Goal: Task Accomplishment & Management: Complete application form

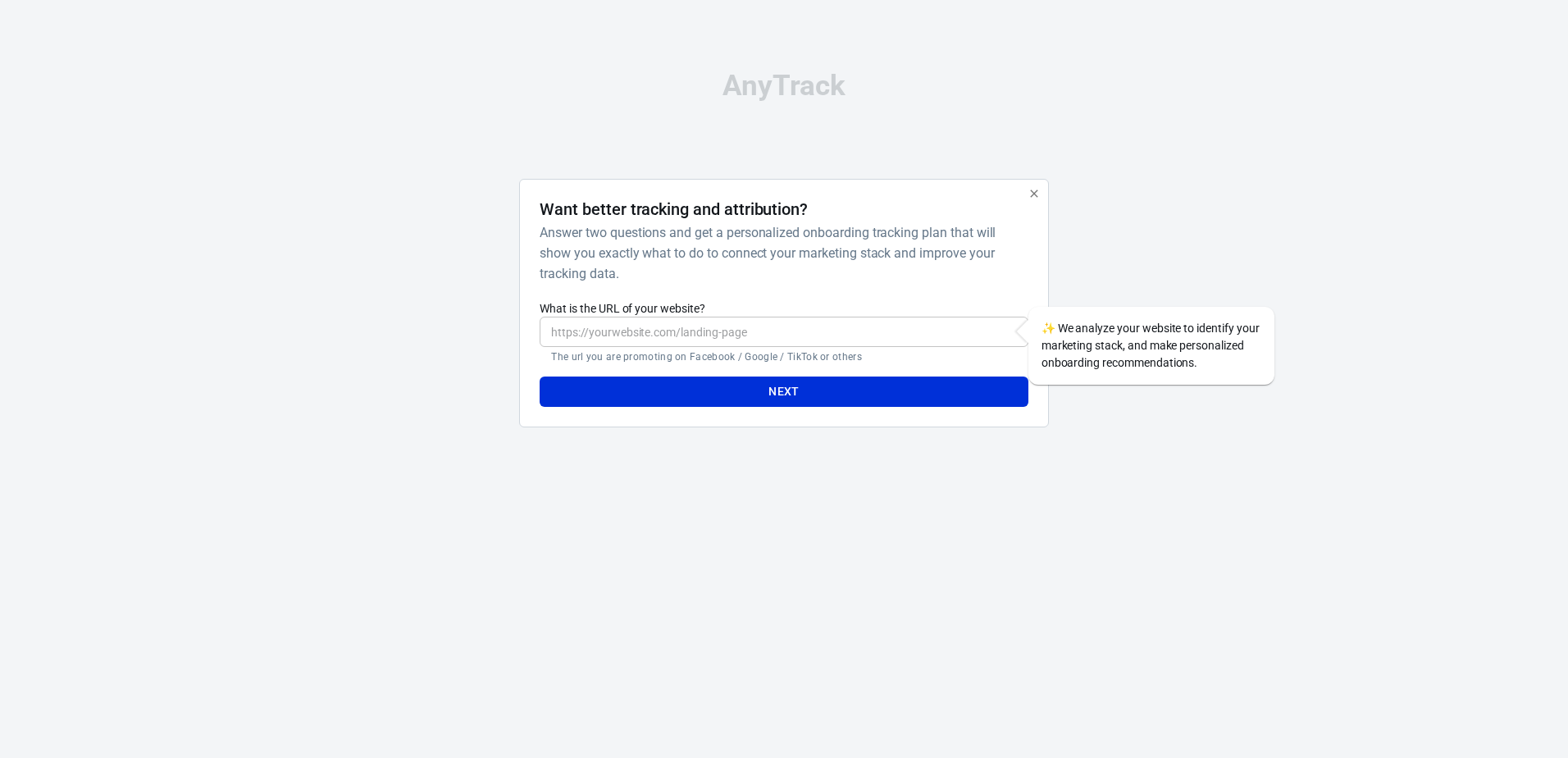
click at [729, 330] on input "What is the URL of your website?" at bounding box center [783, 331] width 488 height 30
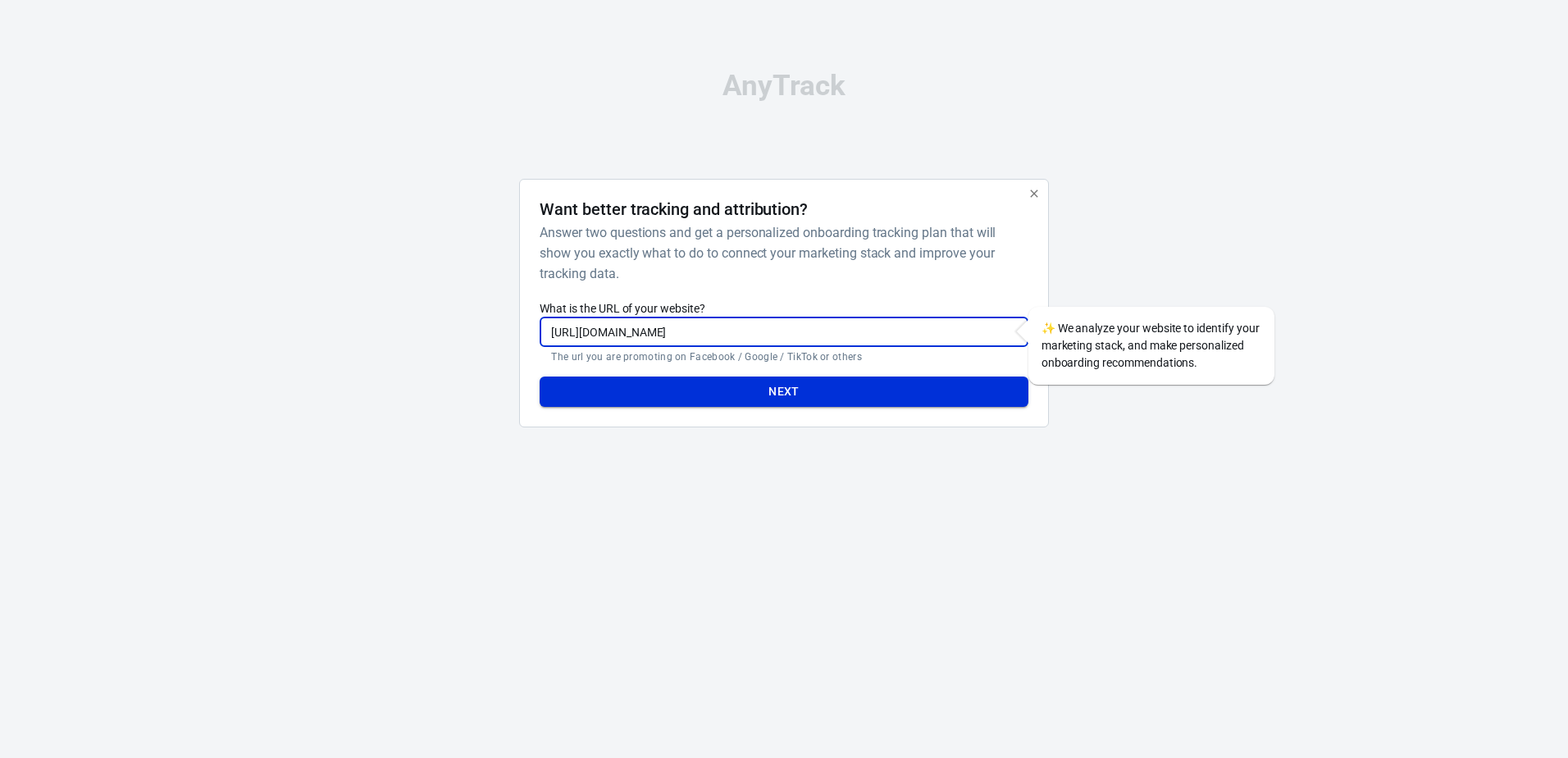
type input "[URL][DOMAIN_NAME]"
click at [726, 395] on button "Next" at bounding box center [783, 391] width 488 height 30
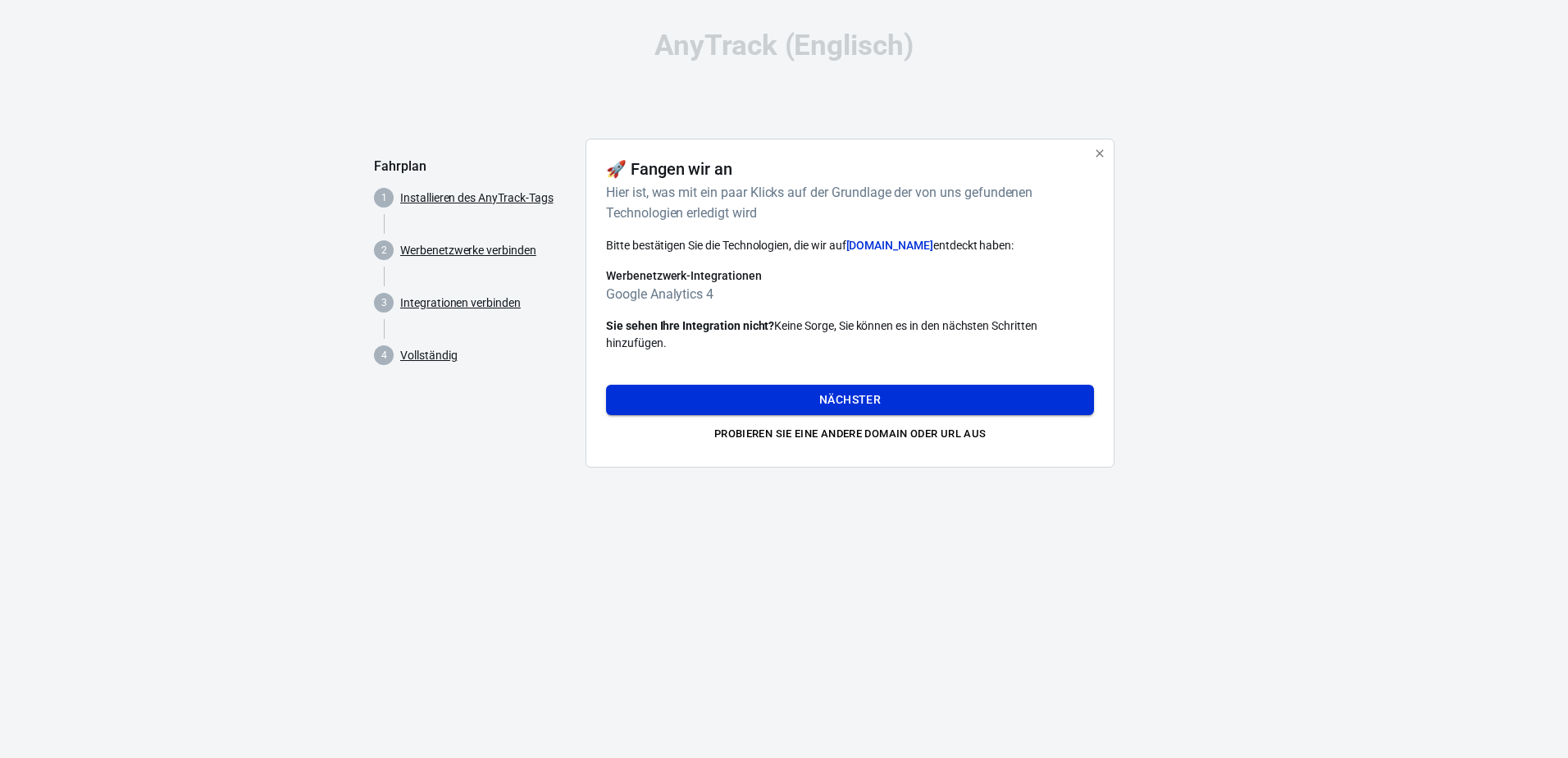
click at [893, 403] on button "Nächster" at bounding box center [850, 400] width 488 height 30
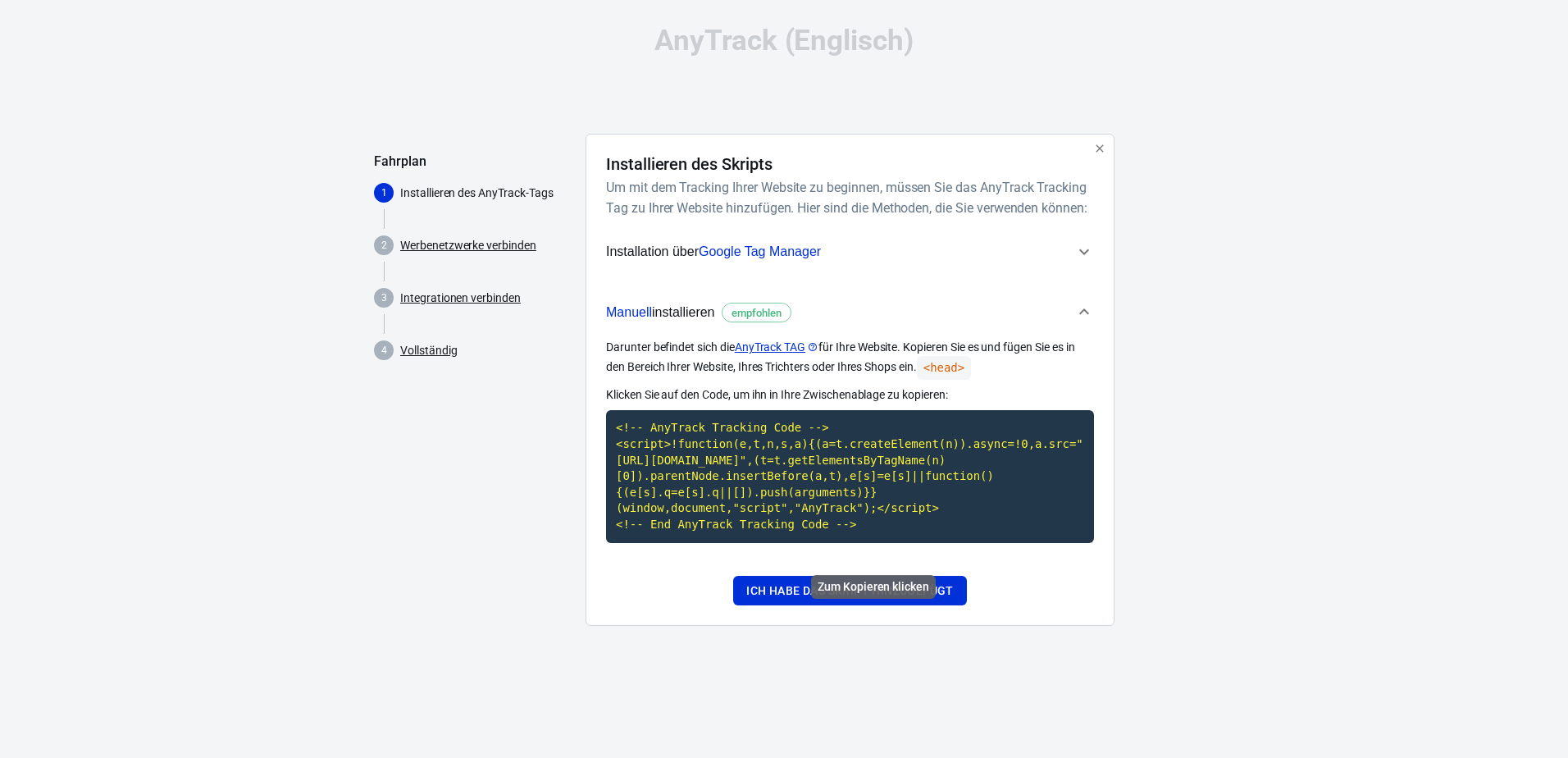
click at [798, 483] on code "<!-- AnyTrack Tracking Code --> <script>!function(e,t,n,s,a){(a=t.createElement…" at bounding box center [850, 476] width 488 height 132
click at [773, 321] on span "empfohlen" at bounding box center [757, 313] width 62 height 16
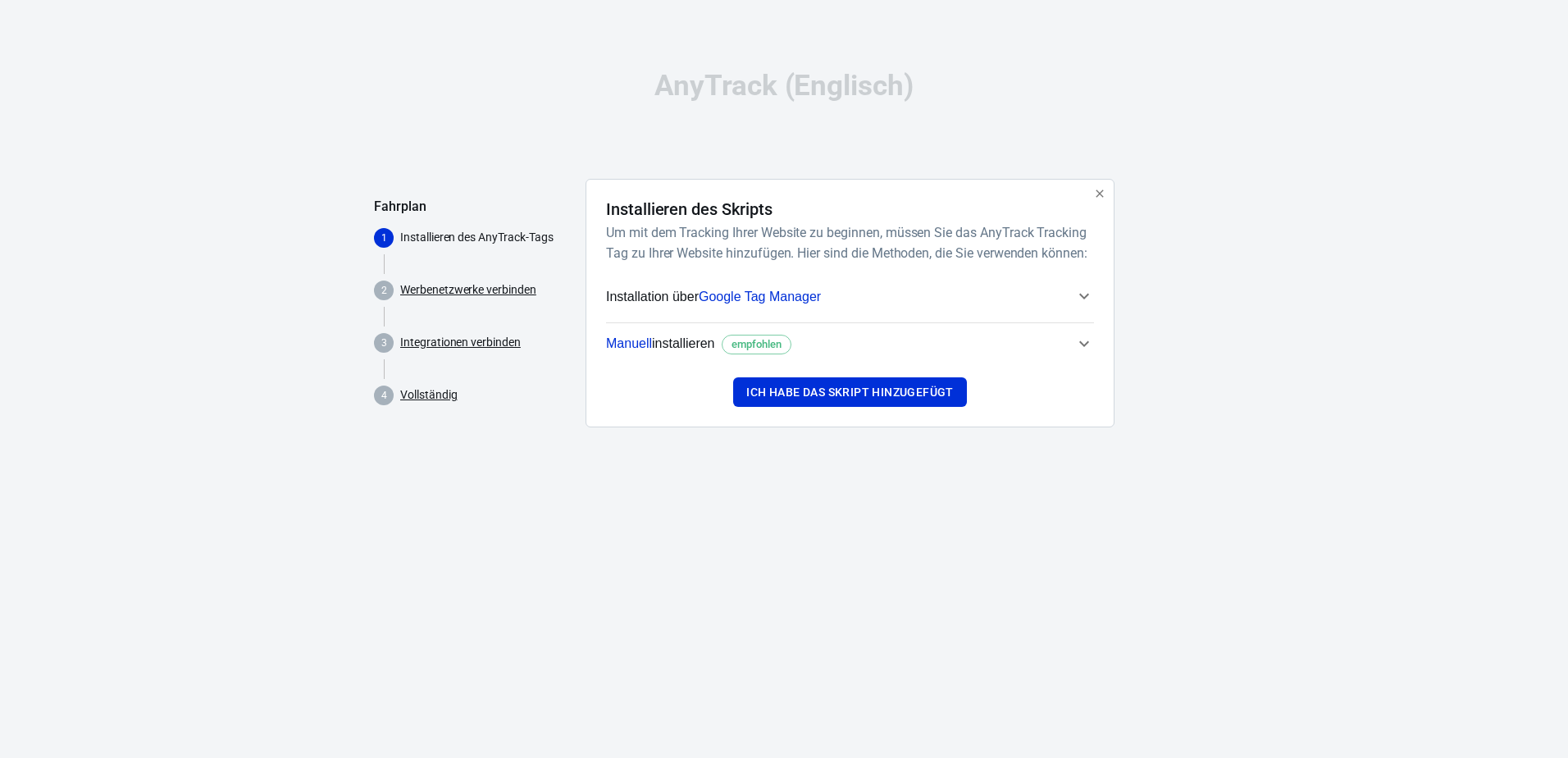
click at [770, 348] on span "empfohlen" at bounding box center [757, 344] width 62 height 16
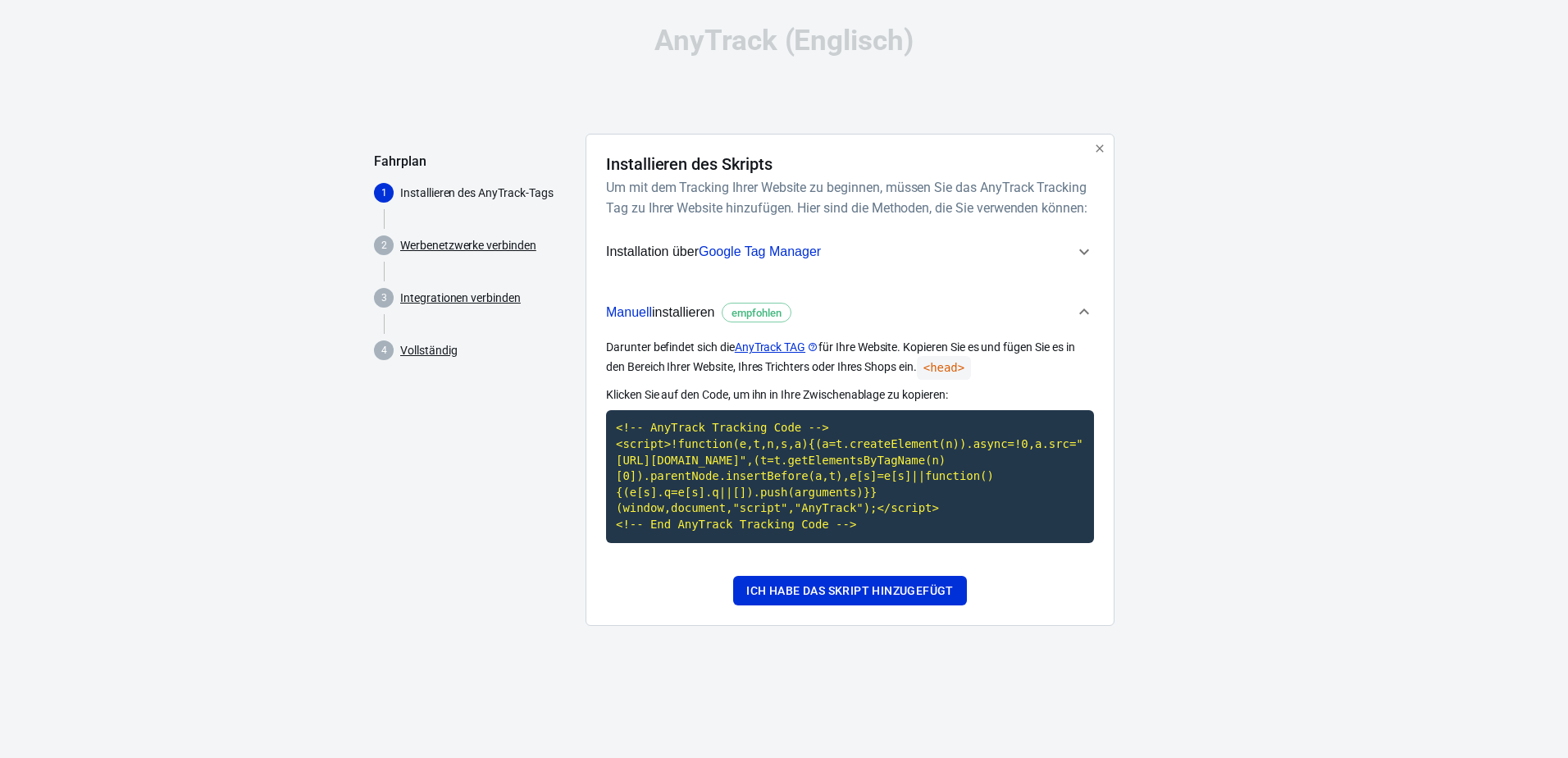
click at [781, 258] on span "Google Tag Manager" at bounding box center [760, 251] width 123 height 14
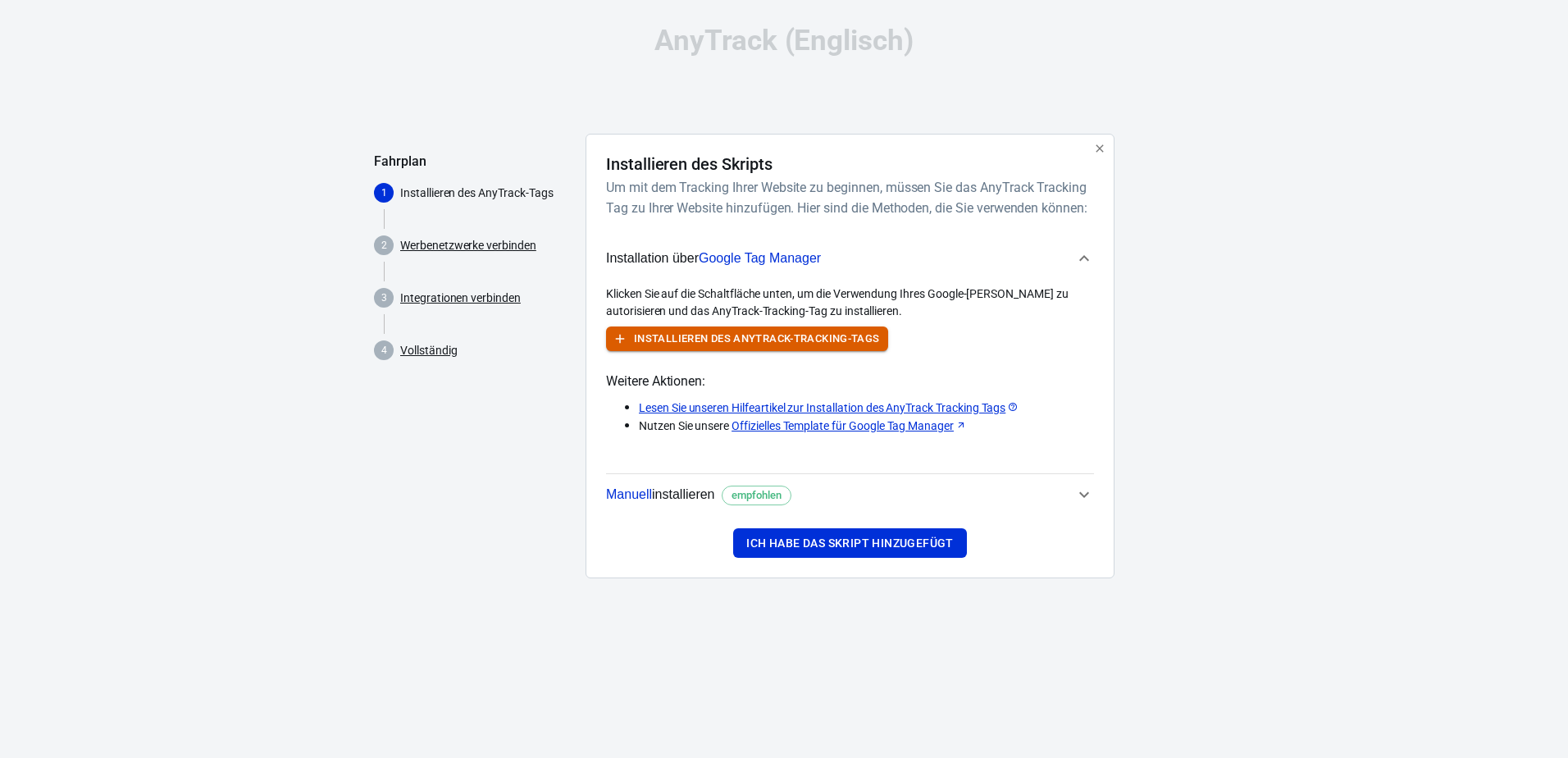
click at [750, 348] on font "Installieren des AnyTrack-Tracking-Tags" at bounding box center [757, 339] width 246 height 19
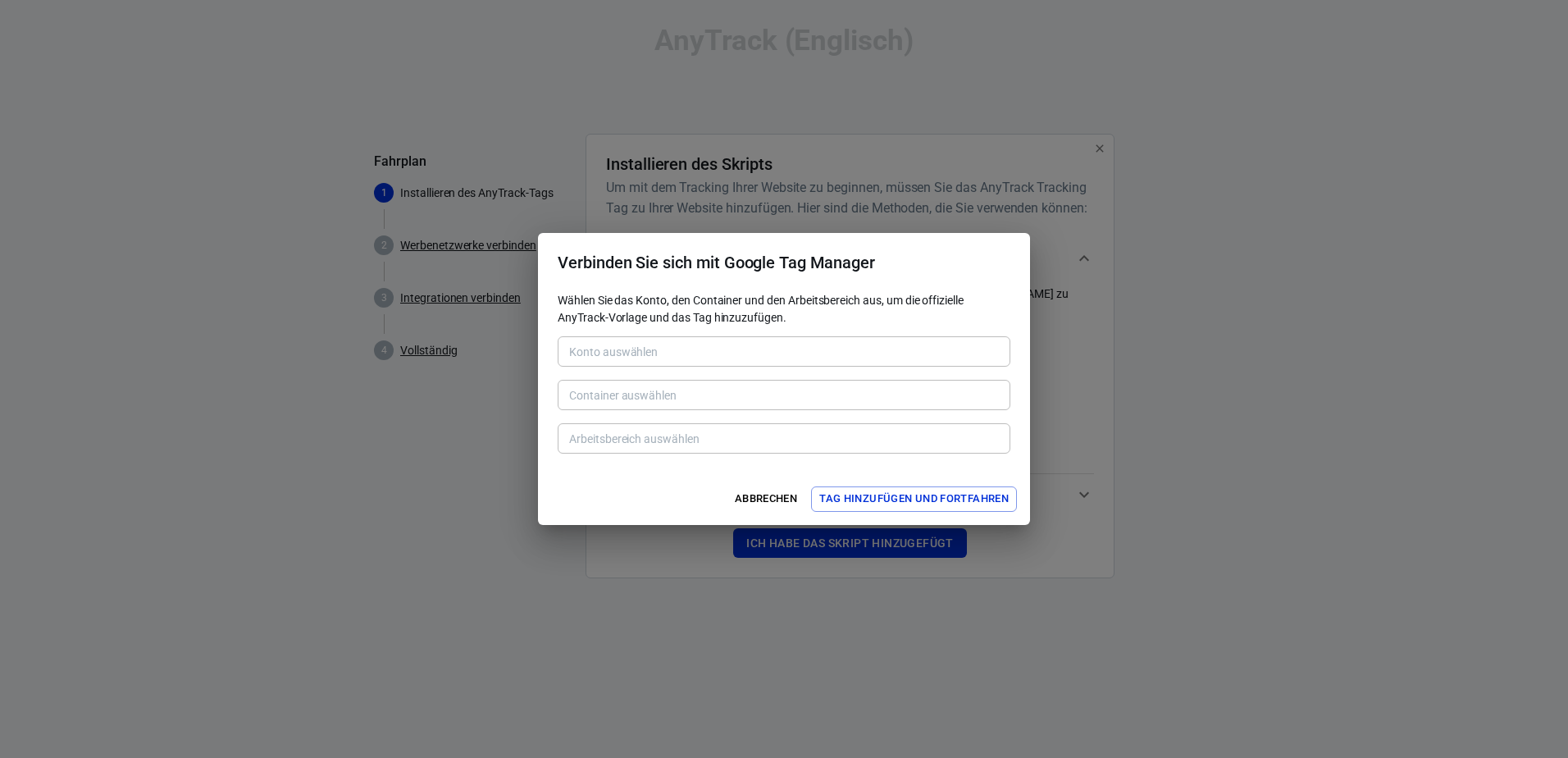
click at [675, 426] on div "Arbeitsbereich auswählen" at bounding box center [784, 438] width 453 height 30
click at [765, 492] on button "Abbrechen" at bounding box center [766, 499] width 71 height 25
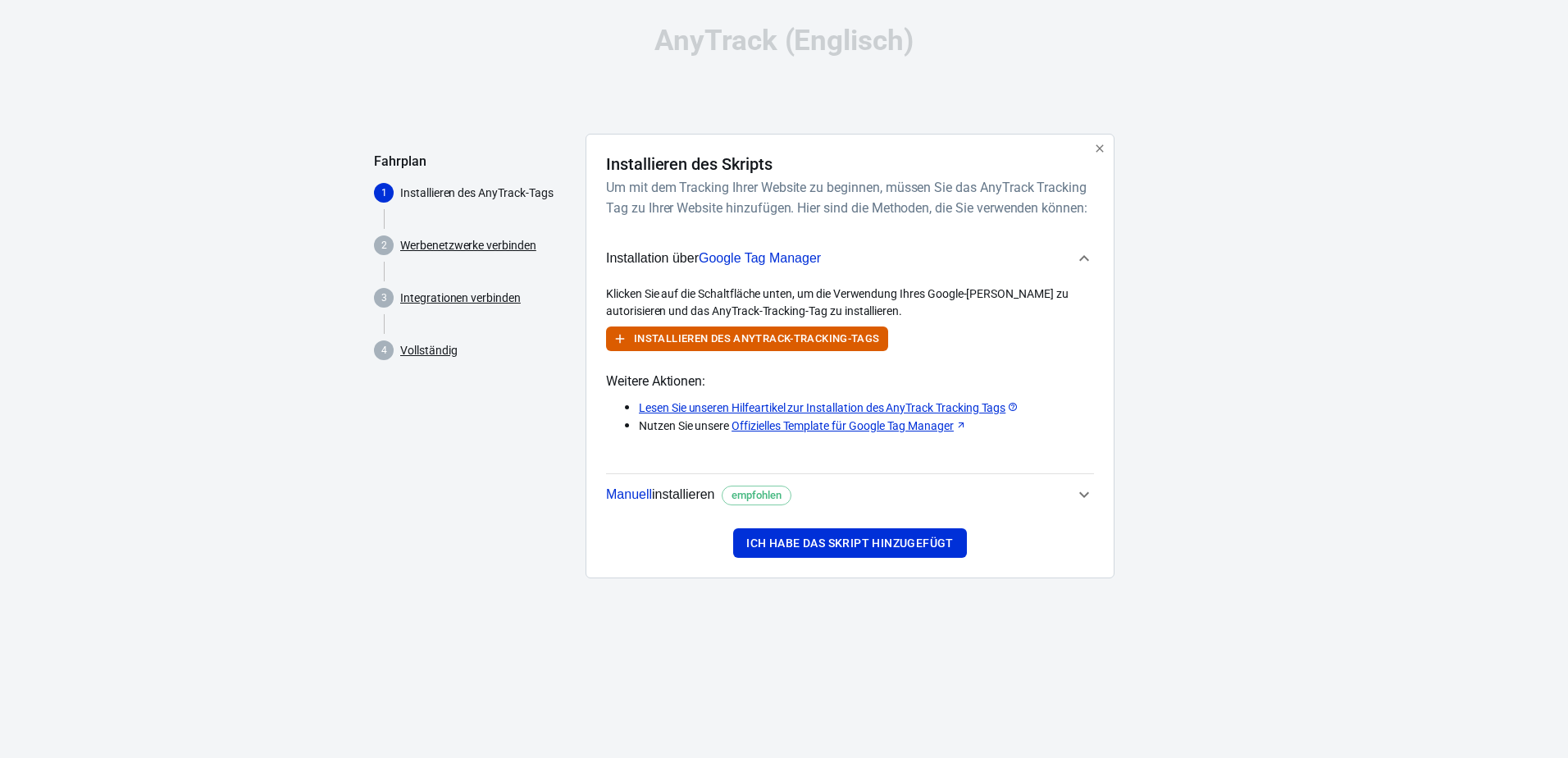
click at [1080, 268] on icon "button" at bounding box center [1084, 258] width 20 height 20
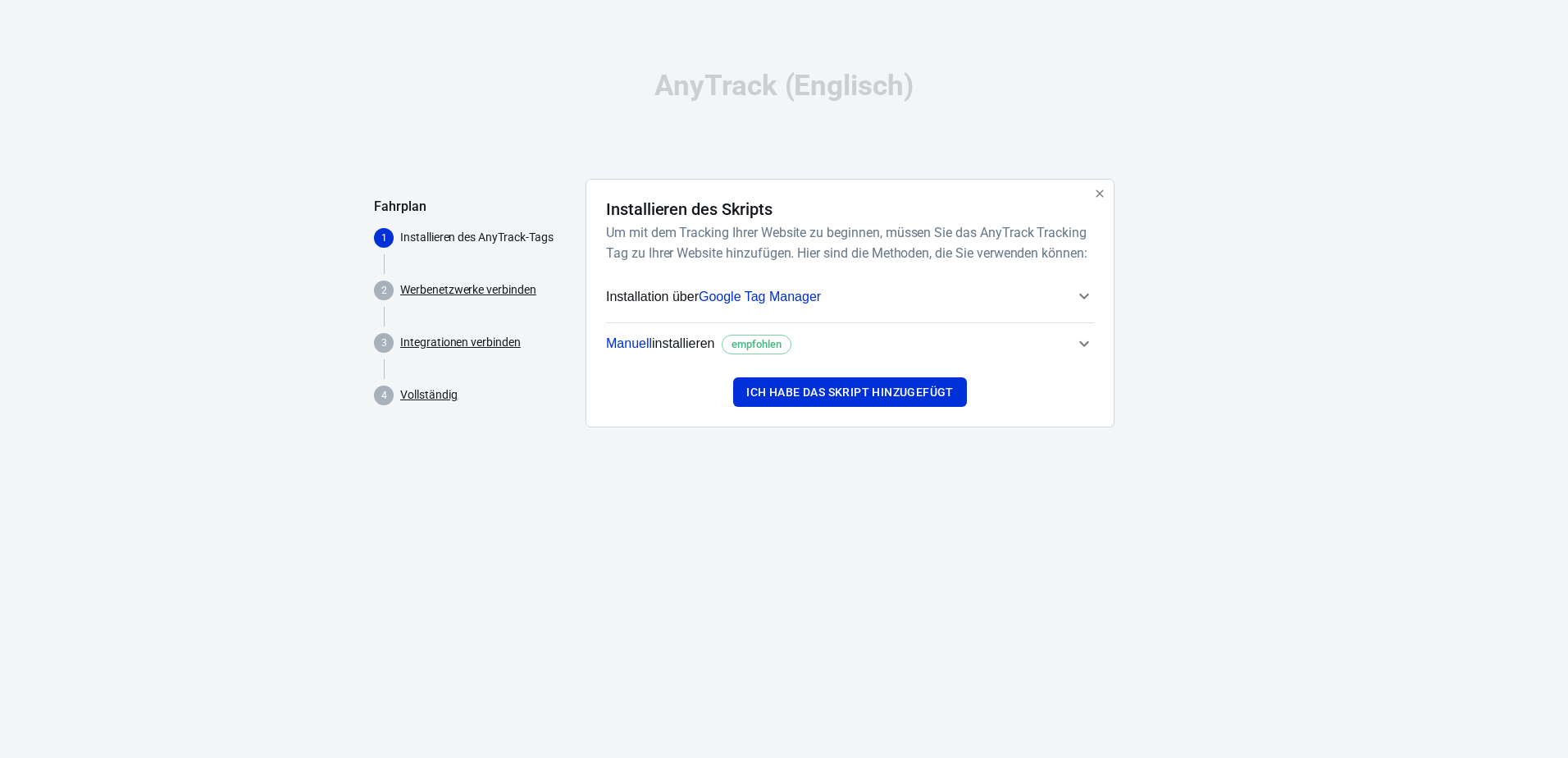
click at [690, 350] on font "Manuell installieren" at bounding box center [660, 343] width 109 height 14
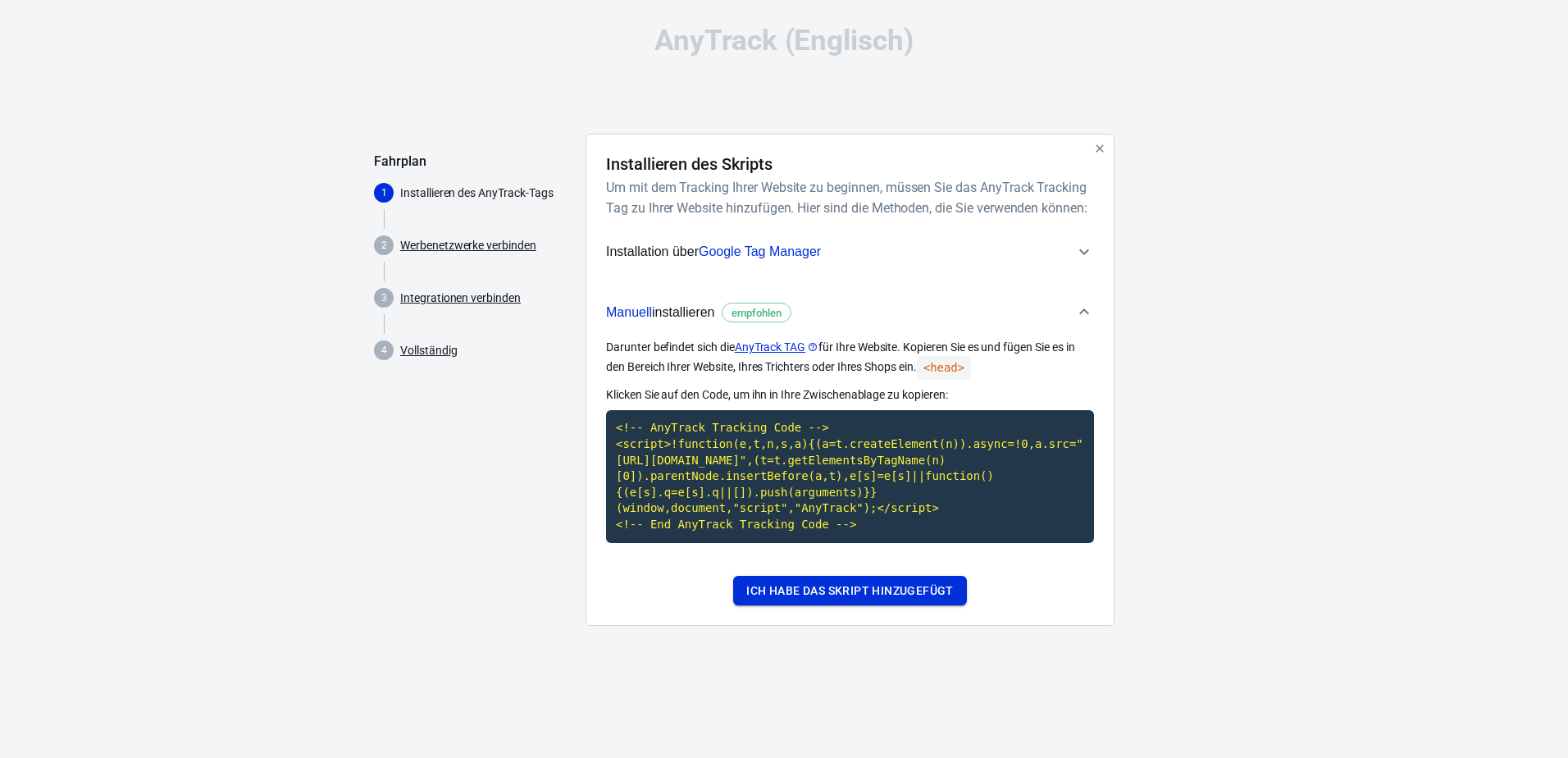
click at [870, 606] on button "Ich habe das Skript hinzugefügt" at bounding box center [850, 590] width 233 height 30
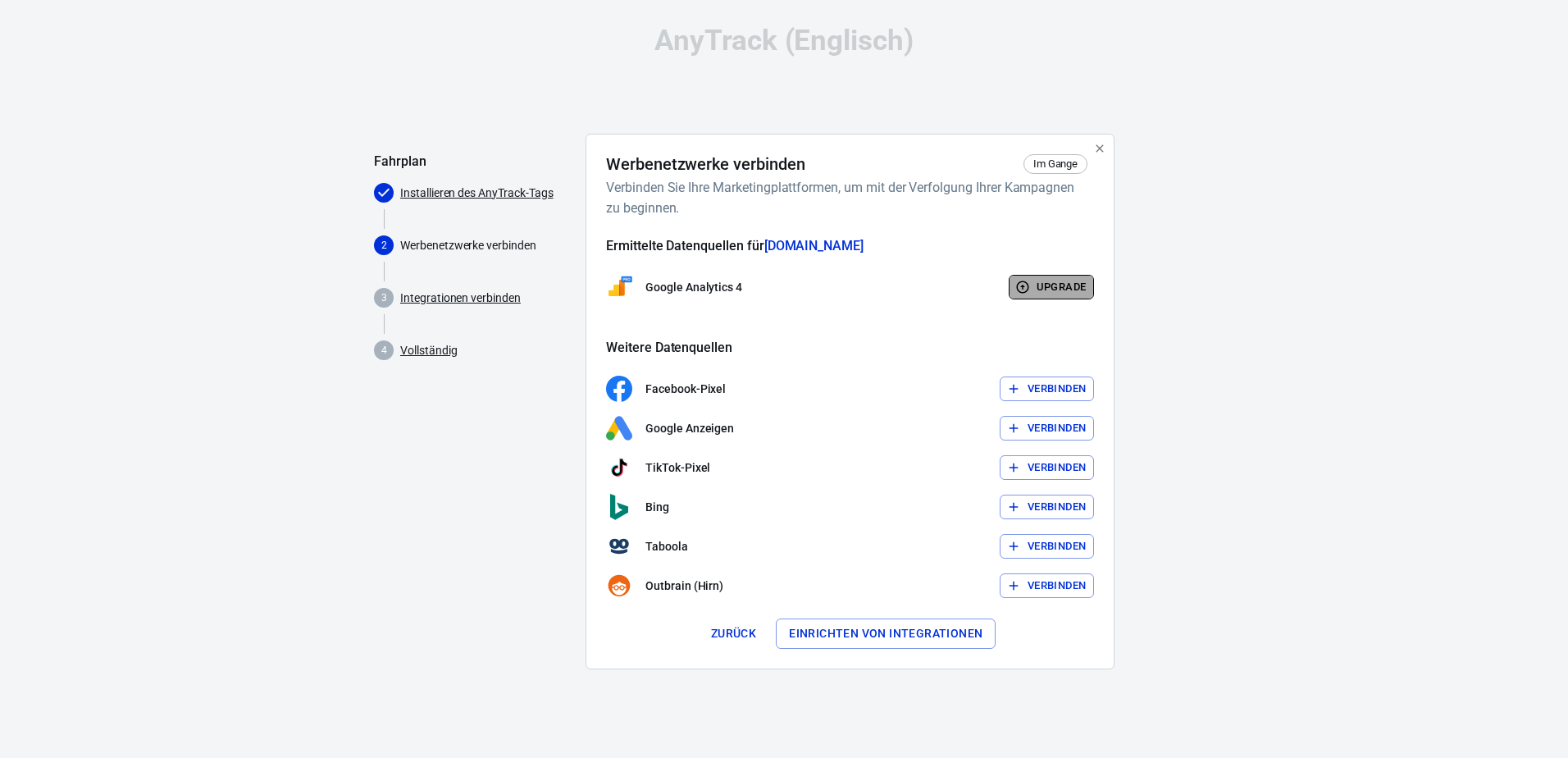
click at [1071, 283] on font "Upgrade" at bounding box center [1061, 287] width 50 height 19
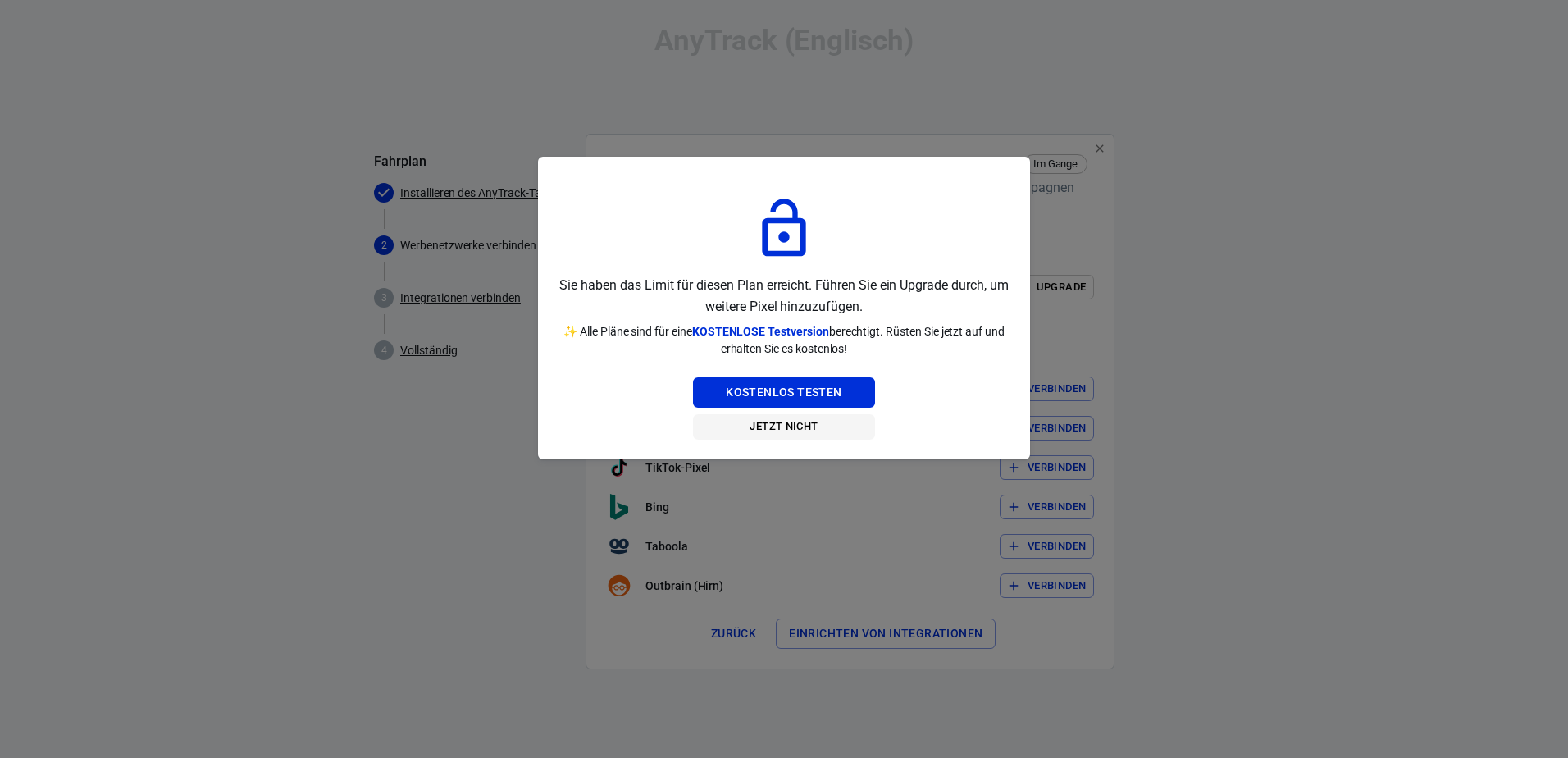
click at [811, 421] on button "Jetzt nicht" at bounding box center [784, 426] width 182 height 25
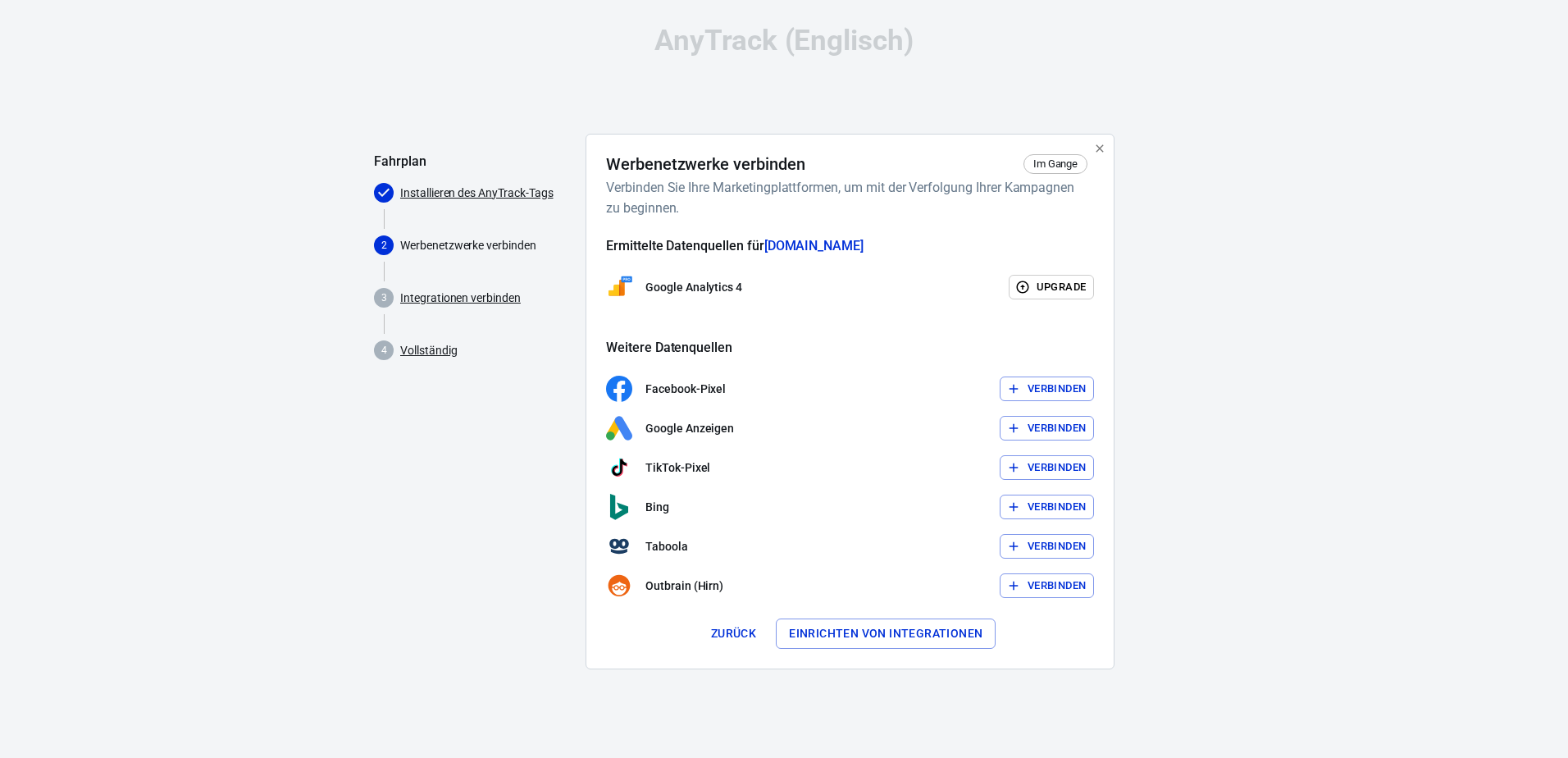
click at [1040, 463] on font "Verbinden" at bounding box center [1056, 468] width 58 height 19
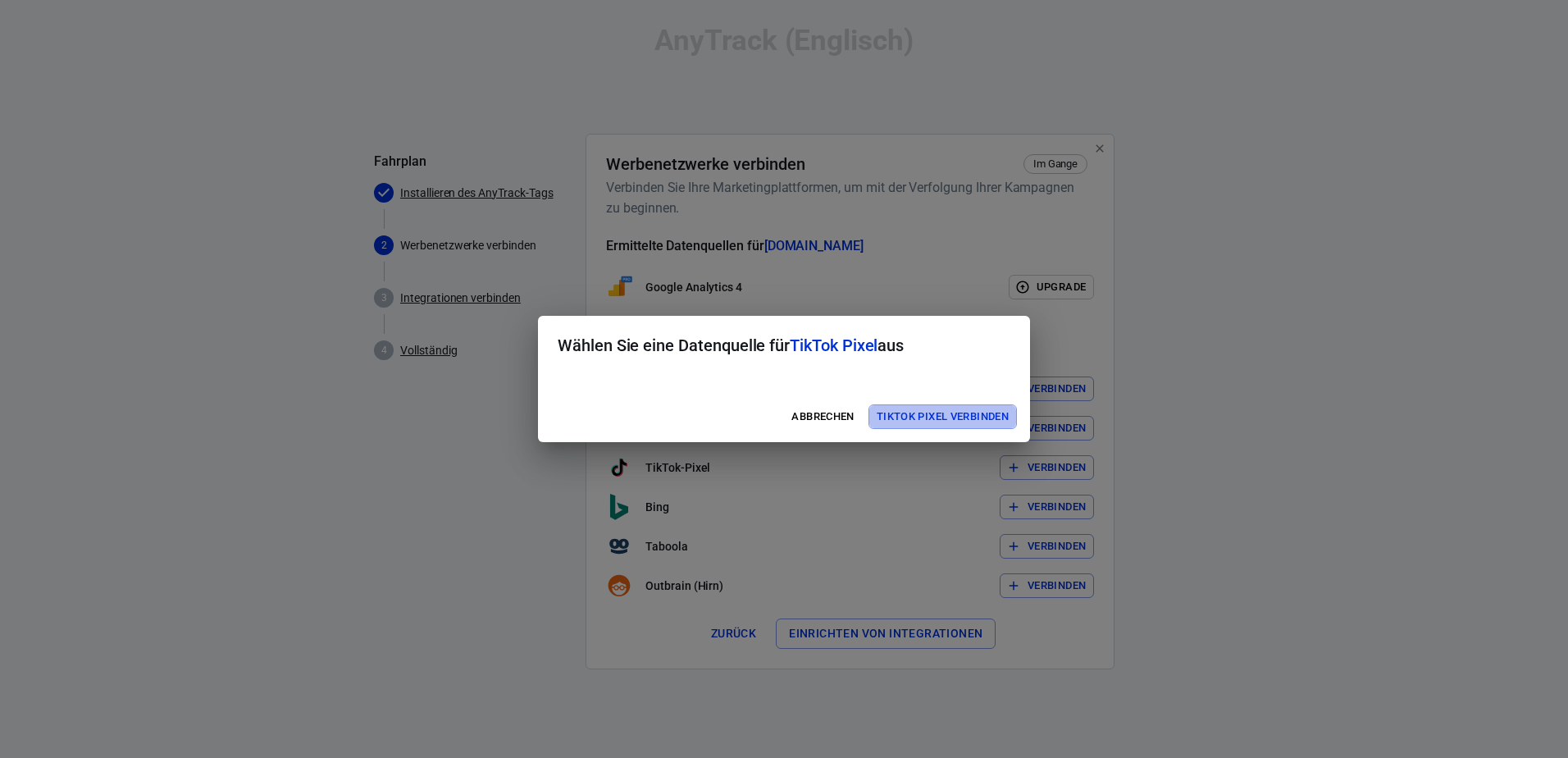
click at [950, 416] on font "TikTok Pixel verbinden" at bounding box center [943, 417] width 132 height 19
click at [988, 410] on font "TikTok Pixel verbinden" at bounding box center [943, 417] width 132 height 19
click at [923, 414] on font "TikTok Pixel verbinden" at bounding box center [943, 417] width 132 height 19
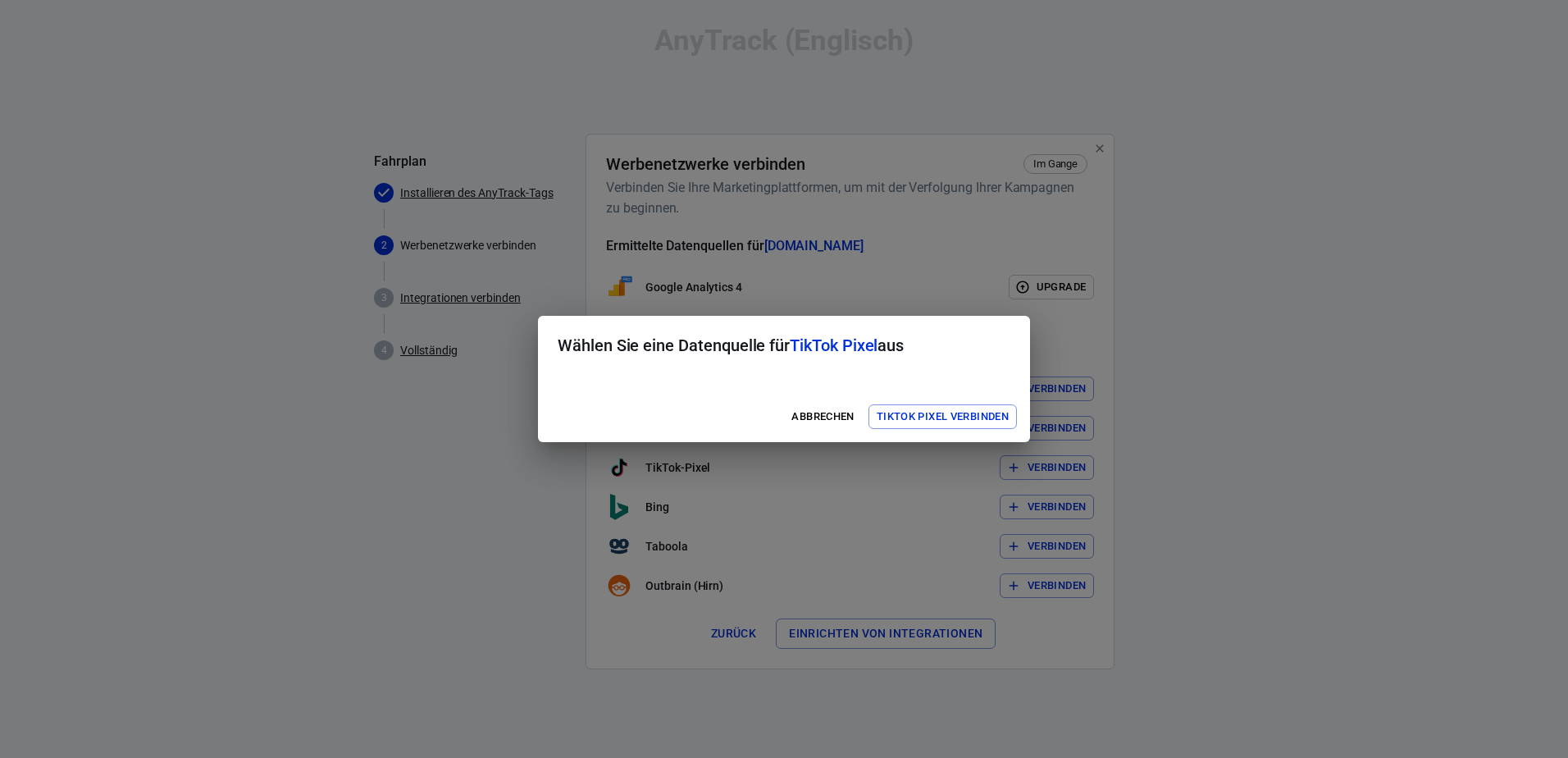
click at [923, 414] on font "TikTok Pixel verbinden" at bounding box center [943, 417] width 132 height 19
click at [787, 407] on button "Abbrechen" at bounding box center [822, 416] width 71 height 25
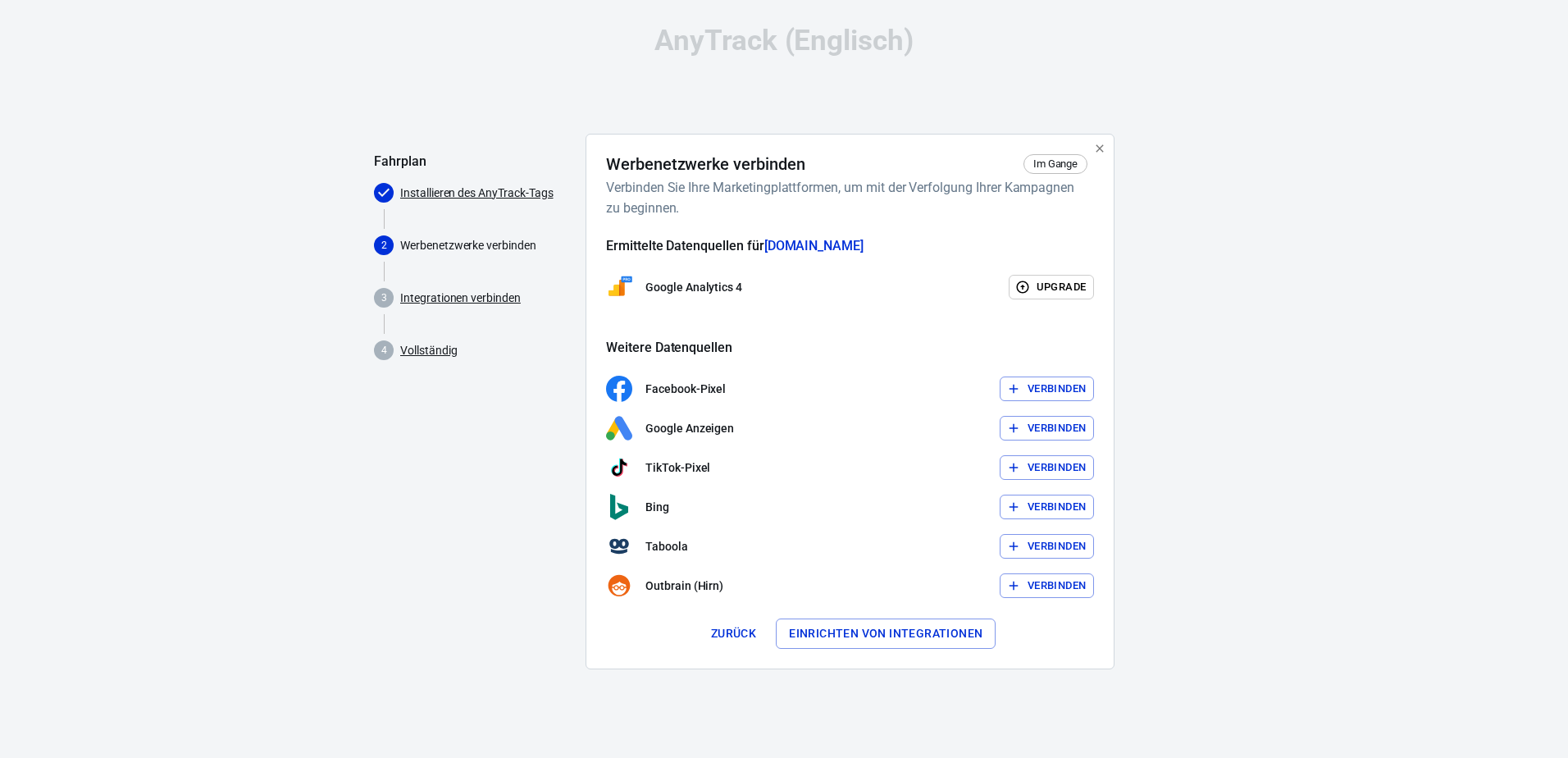
click at [1045, 389] on font "Verbinden" at bounding box center [1056, 389] width 58 height 19
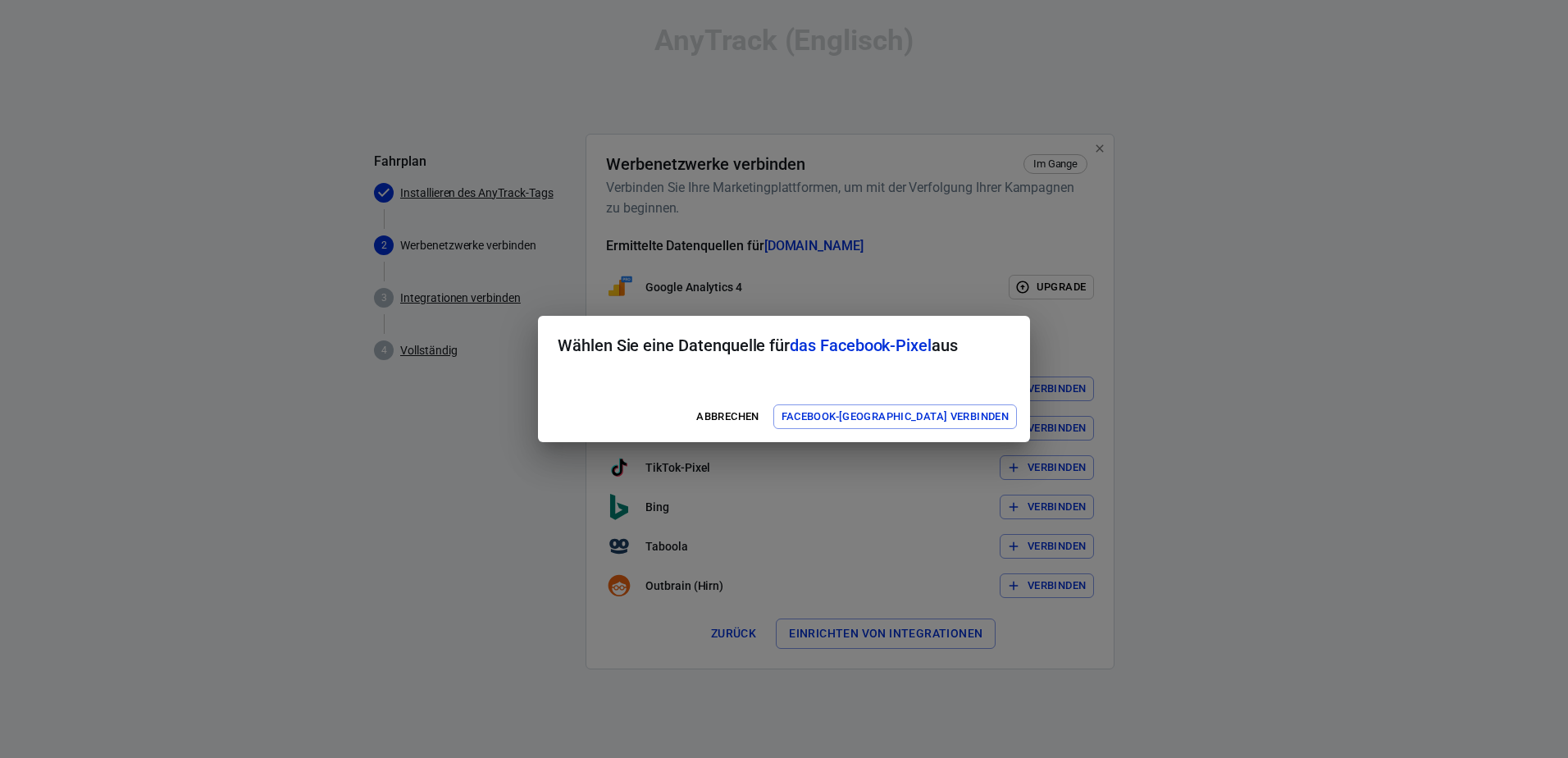
click at [812, 350] on span "das Facebook-Pixel" at bounding box center [861, 345] width 142 height 20
click at [699, 354] on h2 "Wählen Sie eine Datenquelle für das Facebook-Pixel aus" at bounding box center [783, 345] width 492 height 59
click at [629, 400] on div "Abbrechen Facebook-Pixel verbinden" at bounding box center [783, 417] width 492 height 52
click at [748, 390] on div at bounding box center [783, 383] width 492 height 16
click at [733, 415] on div "Abbrechen Facebook-Pixel verbinden" at bounding box center [783, 417] width 492 height 52
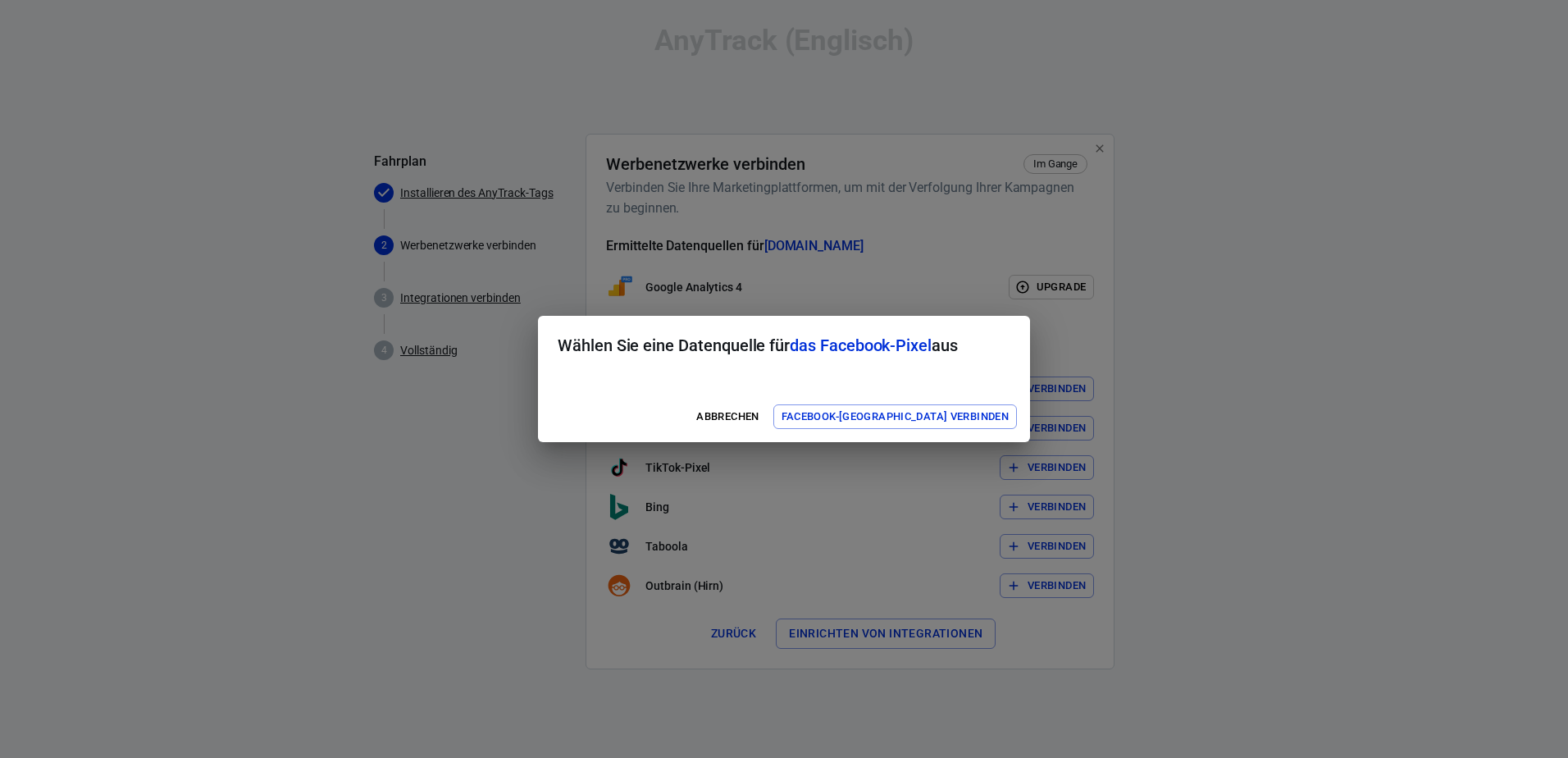
click at [703, 384] on div at bounding box center [783, 383] width 492 height 16
click at [658, 368] on h2 "Wählen Sie eine Datenquelle für das Facebook-Pixel aus" at bounding box center [783, 345] width 492 height 59
click at [657, 367] on h2 "Wählen Sie eine Datenquelle für das Facebook-Pixel aus" at bounding box center [783, 345] width 492 height 59
click at [893, 415] on font "Facebook-[GEOGRAPHIC_DATA] verbinden" at bounding box center [896, 417] width 227 height 19
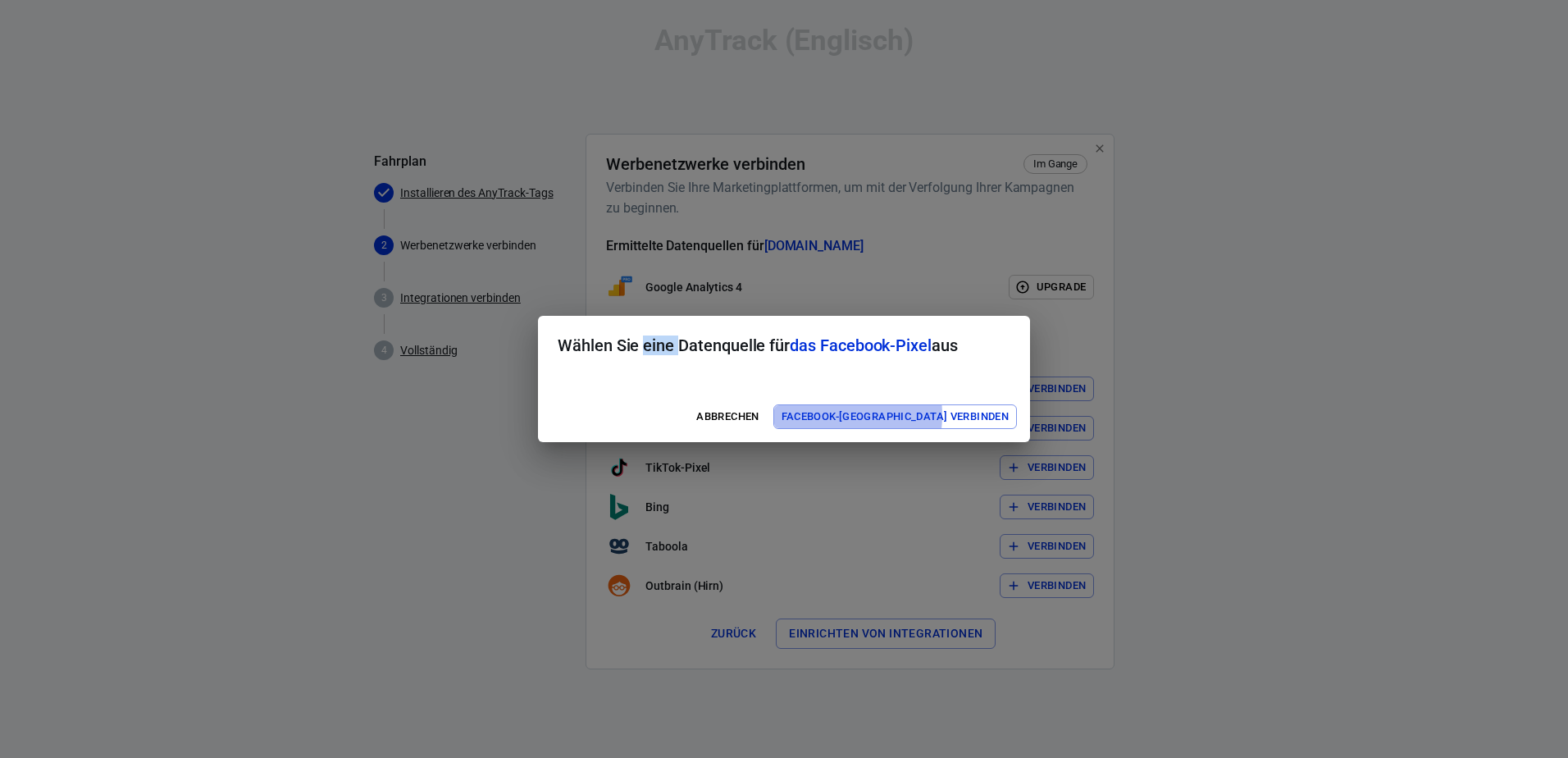
click at [893, 415] on font "Facebook-[GEOGRAPHIC_DATA] verbinden" at bounding box center [896, 417] width 227 height 19
click at [763, 414] on button "Abbrechen" at bounding box center [727, 416] width 71 height 25
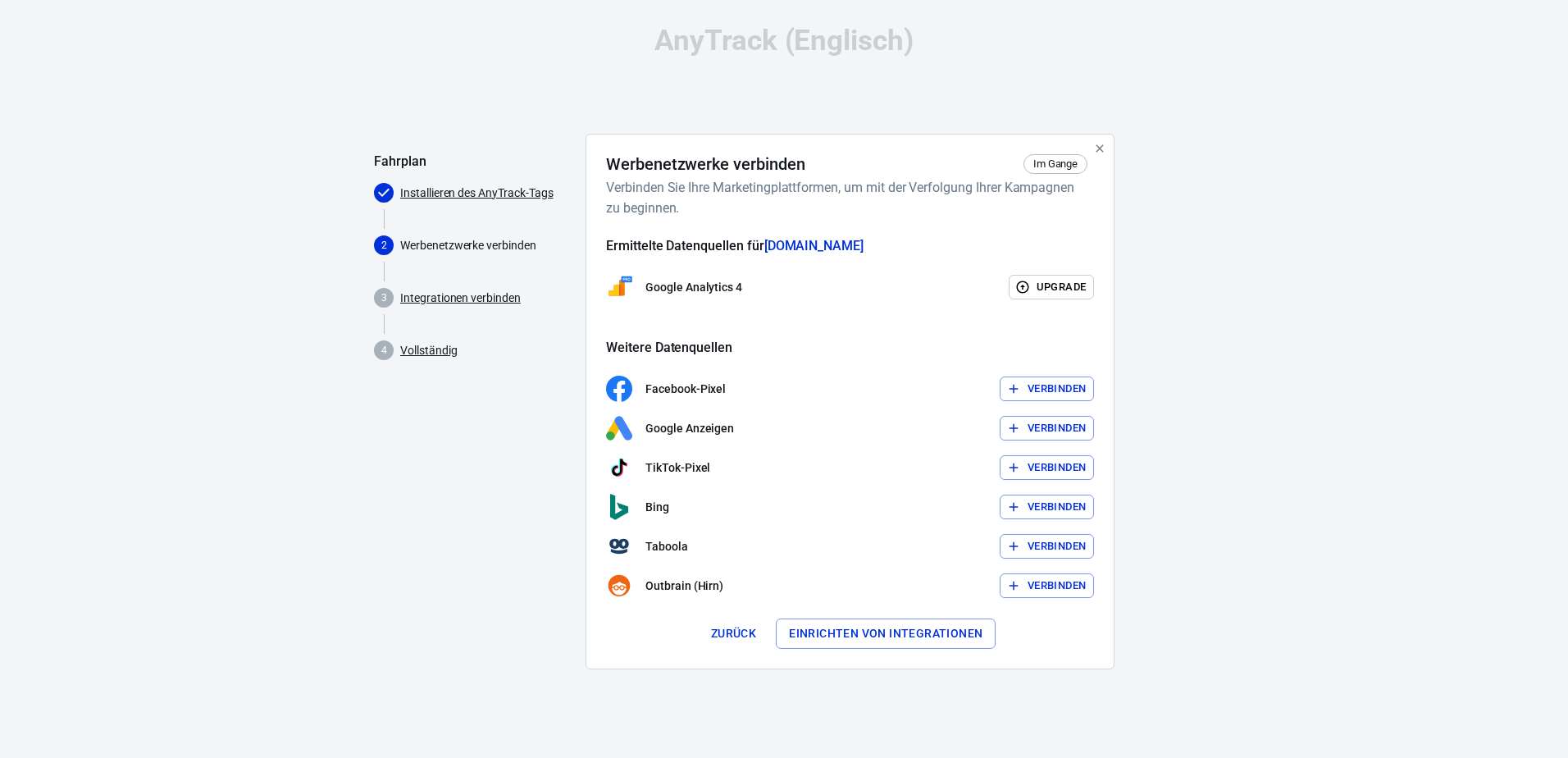
drag, startPoint x: 865, startPoint y: 639, endPoint x: 870, endPoint y: 620, distance: 19.6
click at [865, 640] on button "Einrichten von Integrationen" at bounding box center [886, 633] width 219 height 30
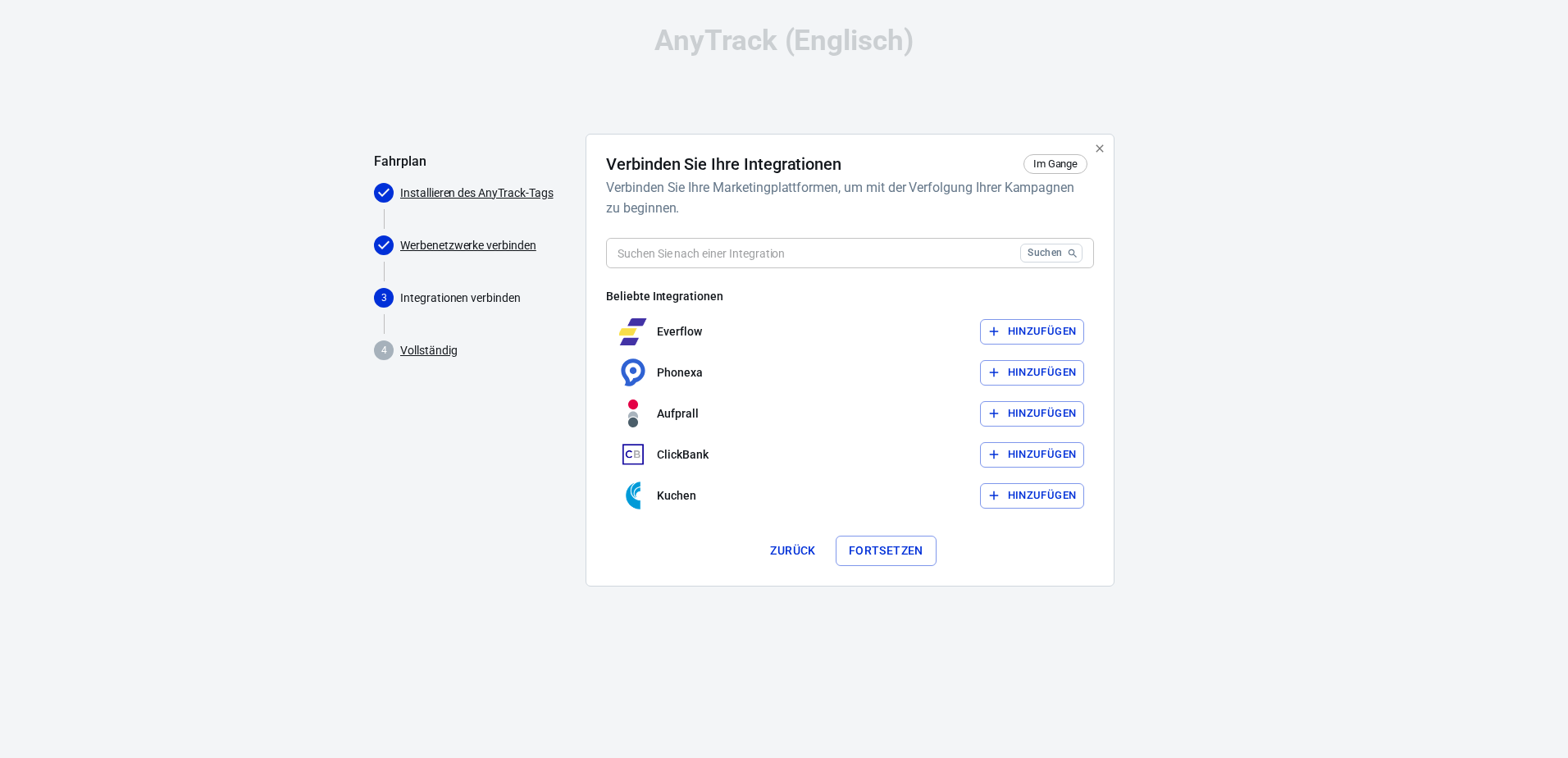
click at [799, 545] on button "Zurück" at bounding box center [793, 551] width 58 height 30
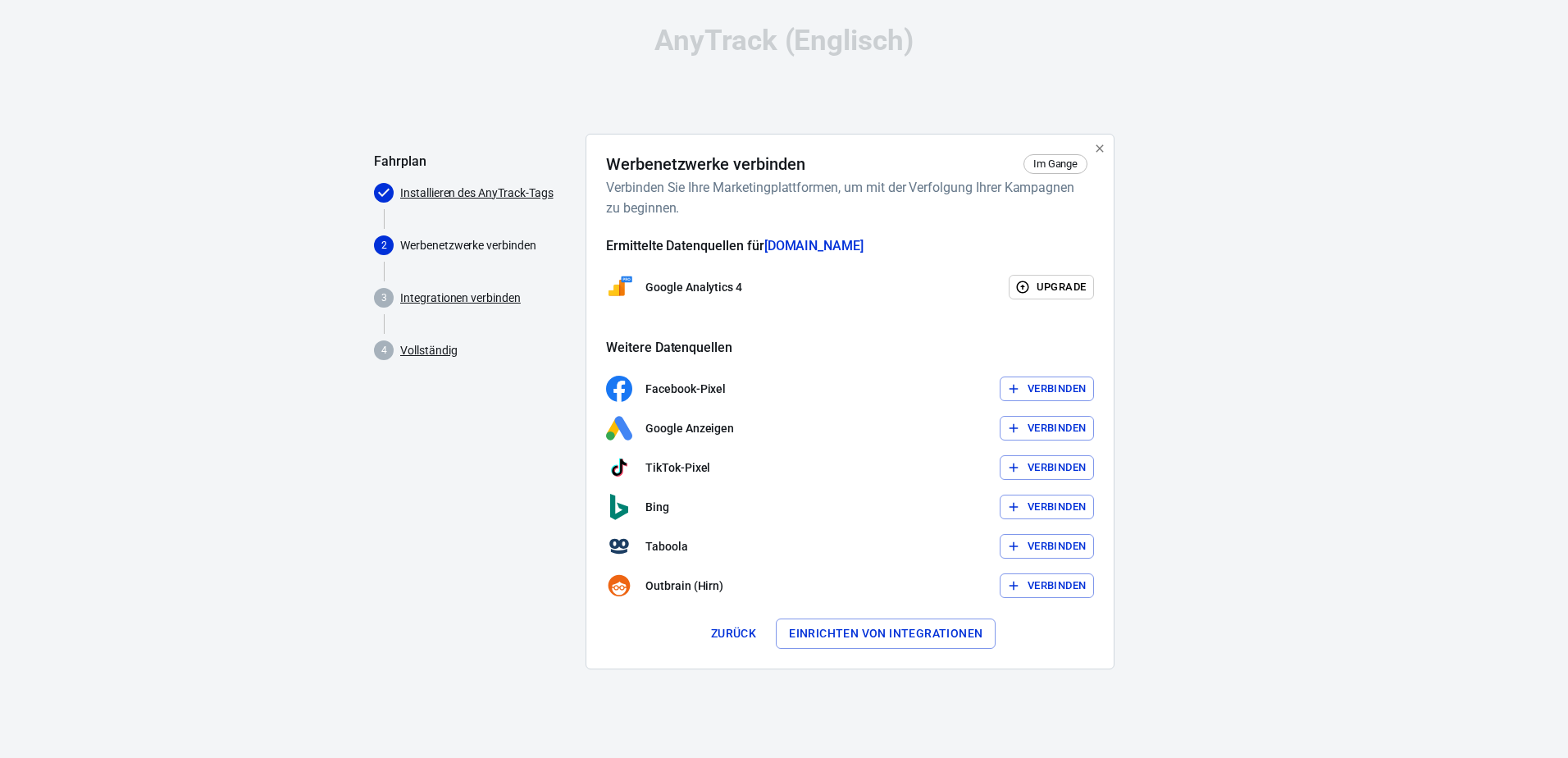
click at [693, 170] on h4 "Werbenetzwerke verbinden" at bounding box center [706, 165] width 199 height 20
click at [775, 164] on h4 "Werbenetzwerke verbinden" at bounding box center [706, 165] width 199 height 20
click at [1063, 155] on div "Im Gange" at bounding box center [1055, 165] width 65 height 20
click at [1063, 161] on span "Im Gange" at bounding box center [1055, 164] width 57 height 16
click at [543, 190] on link "Installieren des AnyTrack-Tags" at bounding box center [477, 192] width 154 height 17
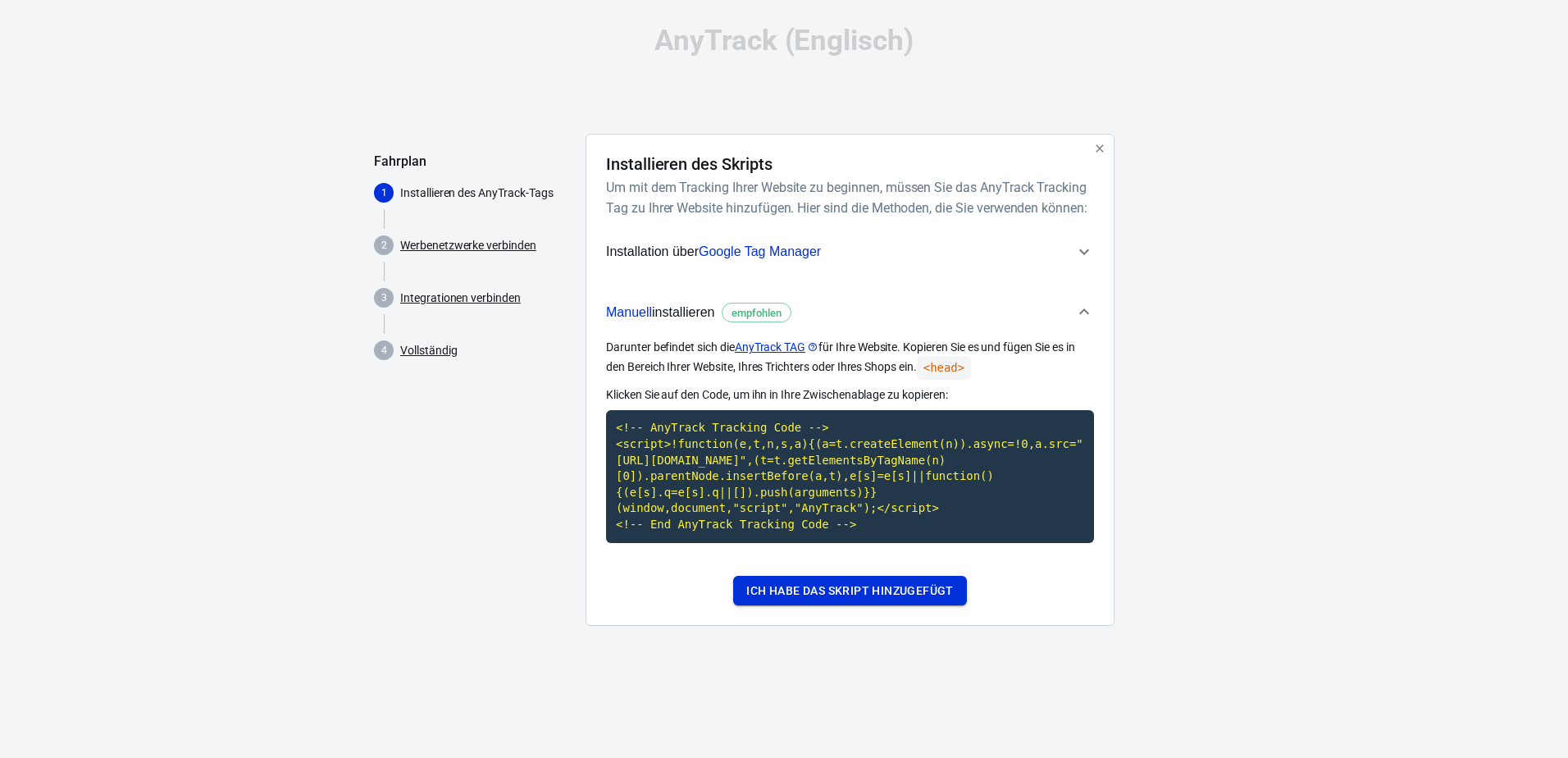
click at [902, 606] on button "Ich habe das Skript hinzugefügt" at bounding box center [850, 590] width 233 height 30
